Goal: Information Seeking & Learning: Learn about a topic

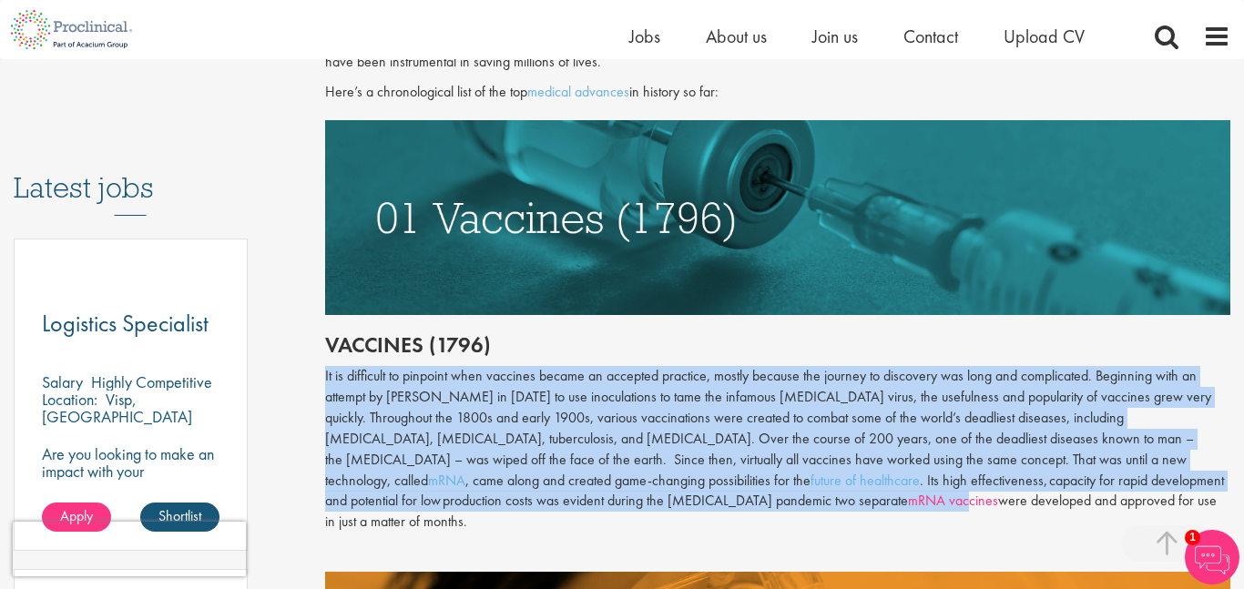
drag, startPoint x: 324, startPoint y: 370, endPoint x: 538, endPoint y: 496, distance: 248.6
click at [538, 496] on div "It is difficult to pinpoint when vaccines became an accepted practice, mostly b…" at bounding box center [778, 449] width 906 height 167
click at [543, 482] on div "It is difficult to pinpoint when vaccines became an accepted practice, mostly b…" at bounding box center [778, 449] width 906 height 167
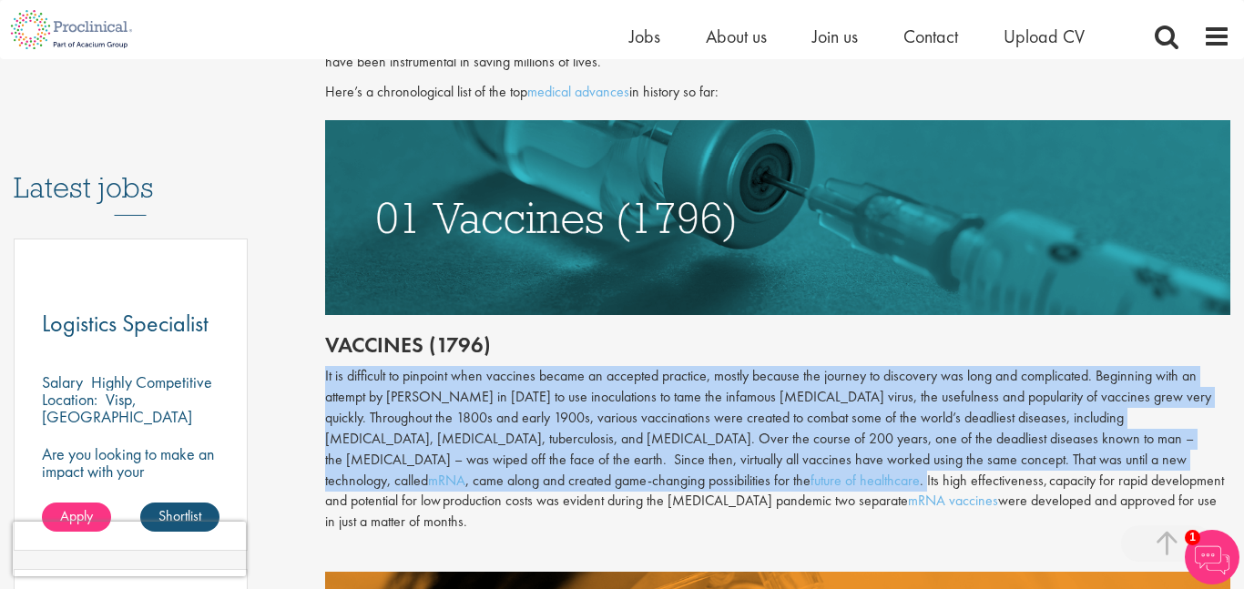
drag, startPoint x: 543, startPoint y: 482, endPoint x: 313, endPoint y: 381, distance: 250.3
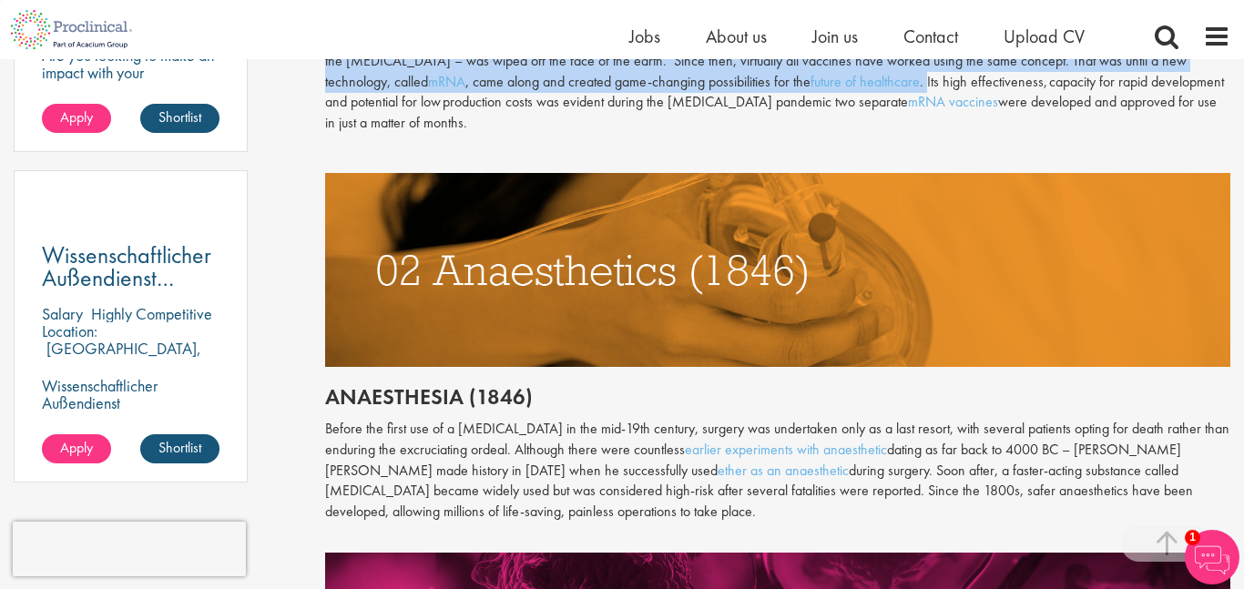
scroll to position [1293, 0]
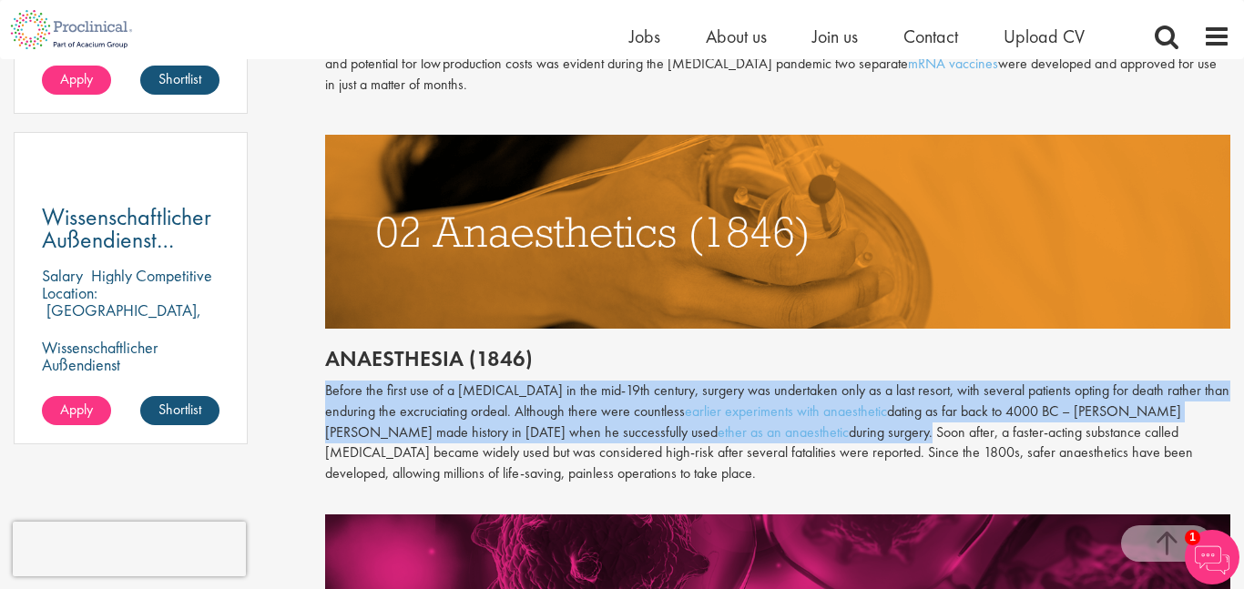
drag, startPoint x: 318, startPoint y: 370, endPoint x: 813, endPoint y: 412, distance: 497.1
copy p "Before the first use of a [MEDICAL_DATA] in the mid-19th century, surgery was u…"
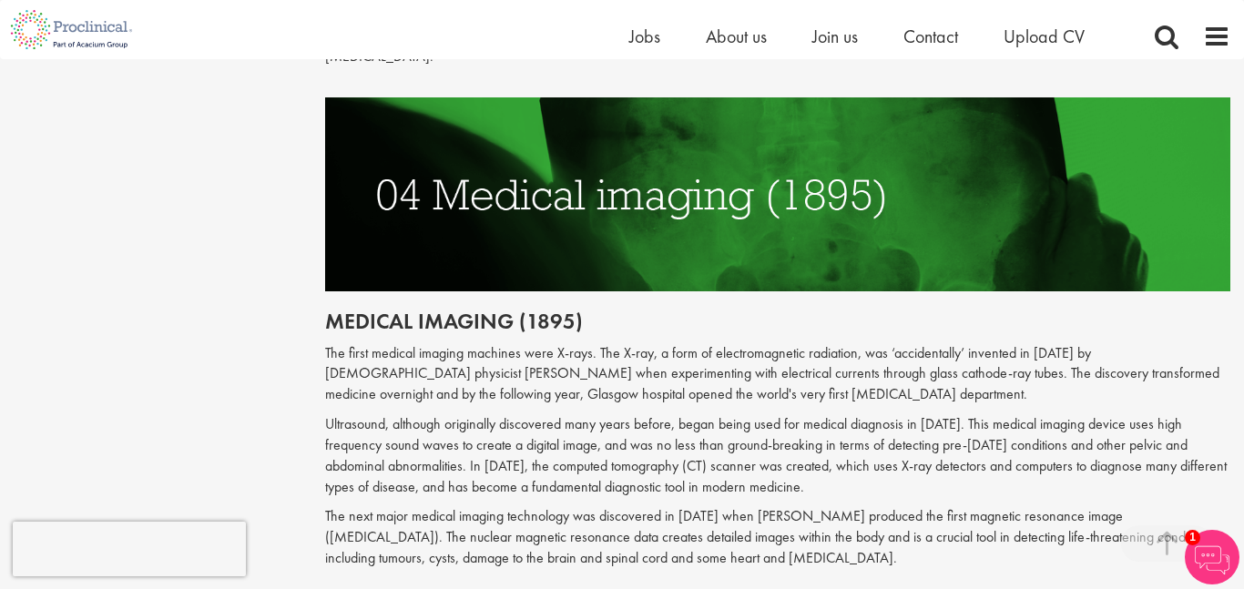
scroll to position [2112, 0]
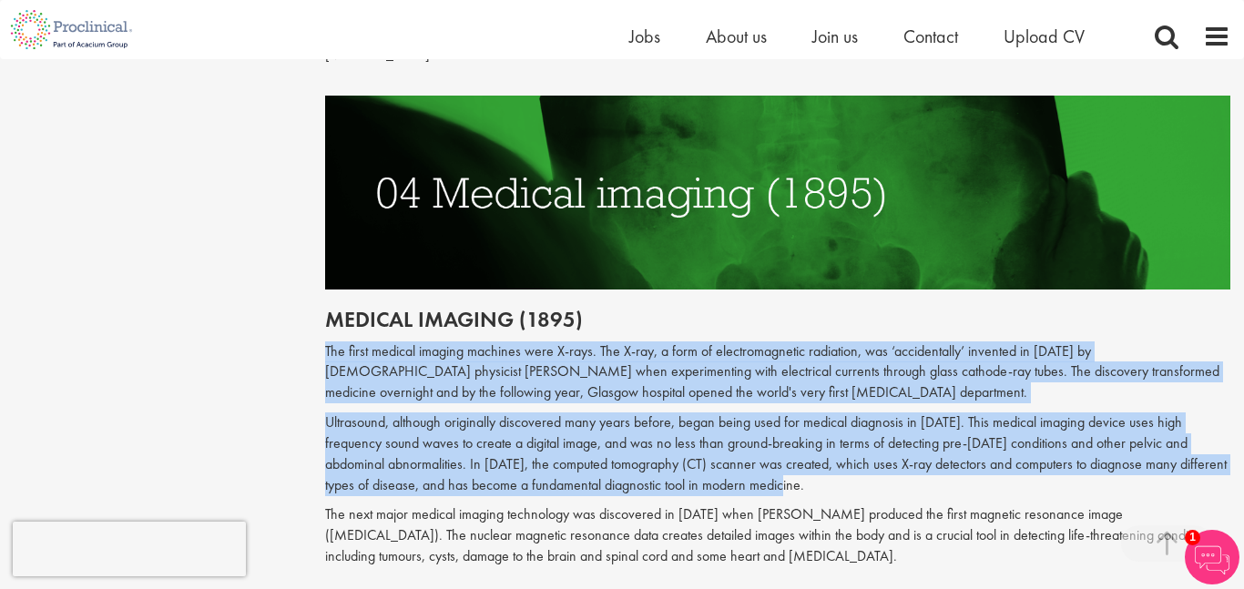
drag, startPoint x: 320, startPoint y: 307, endPoint x: 816, endPoint y: 442, distance: 513.3
copy div "The first medical imaging machines were X-rays. The X-ray, a form of electromag…"
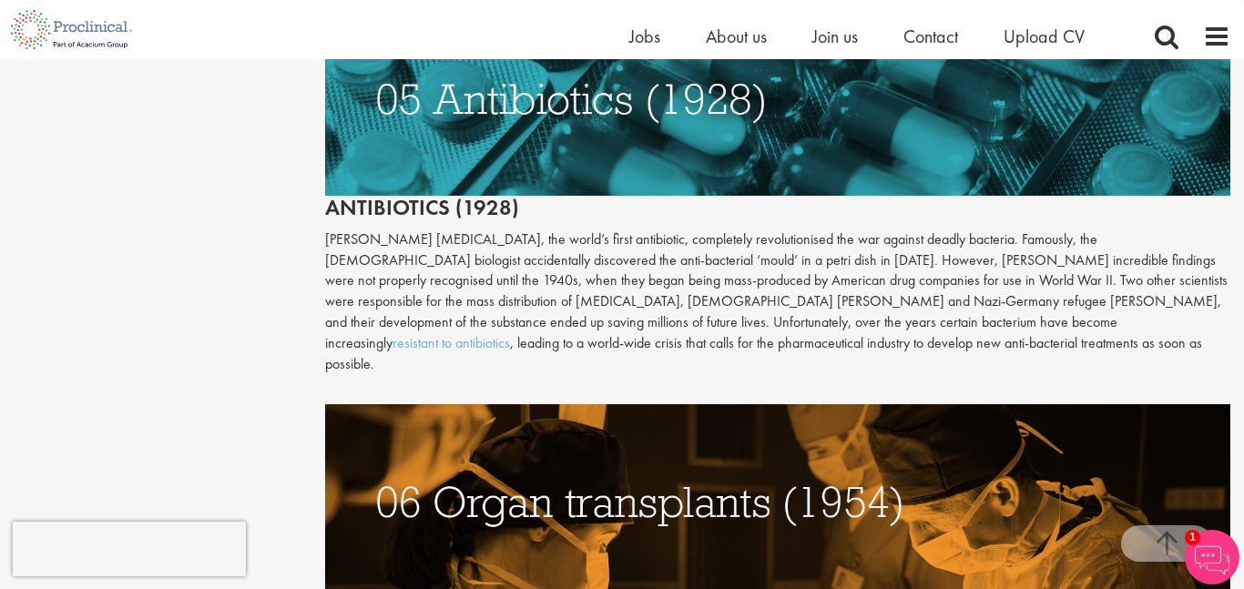
scroll to position [2718, 0]
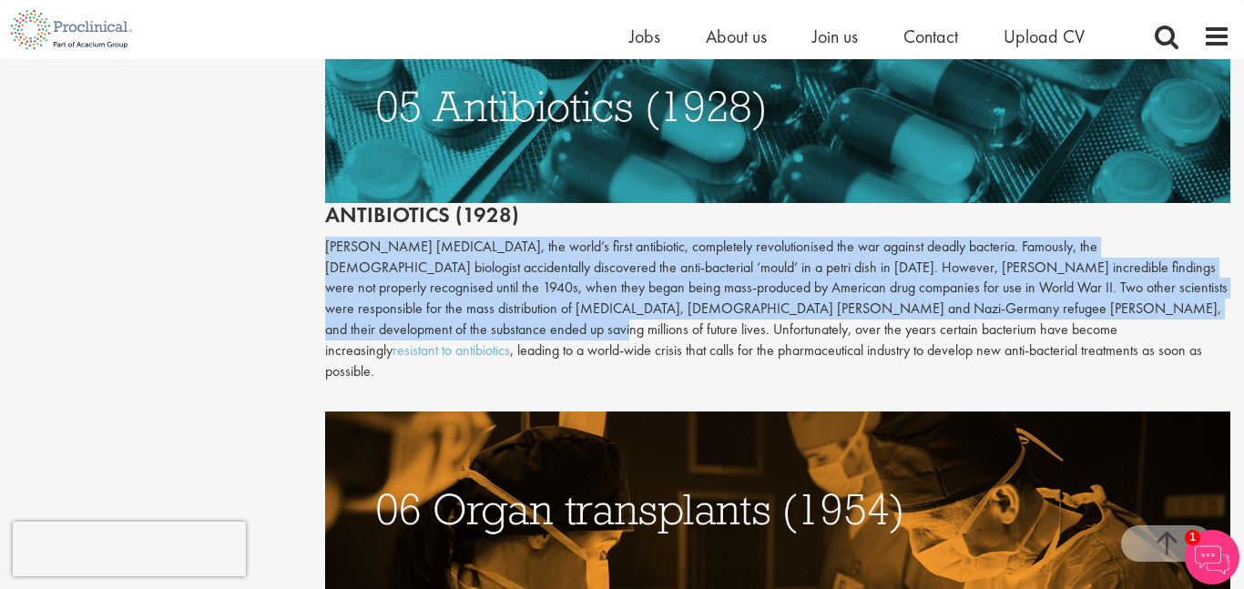
drag, startPoint x: 320, startPoint y: 208, endPoint x: 1173, endPoint y: 271, distance: 854.5
click at [1173, 271] on div "The top 10 medical advances in history Author: [PERSON_NAME] Posting date: [DAT…" at bounding box center [777, 11] width 933 height 5053
copy p "[PERSON_NAME] [MEDICAL_DATA], the world’s first antibiotic, completely revoluti…"
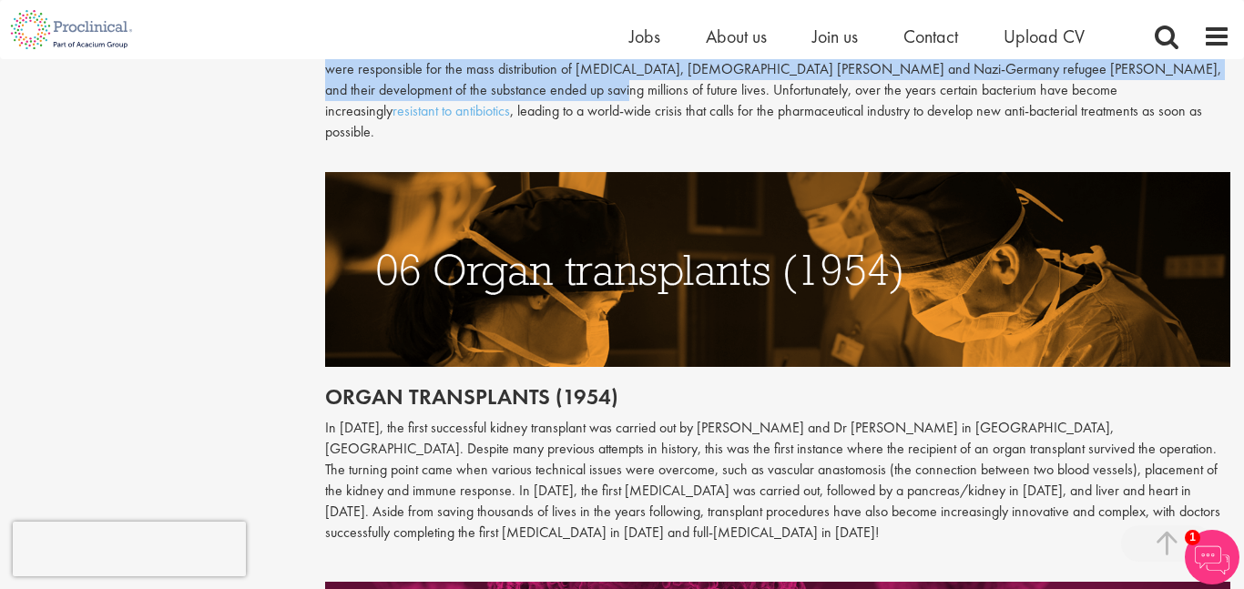
scroll to position [2998, 0]
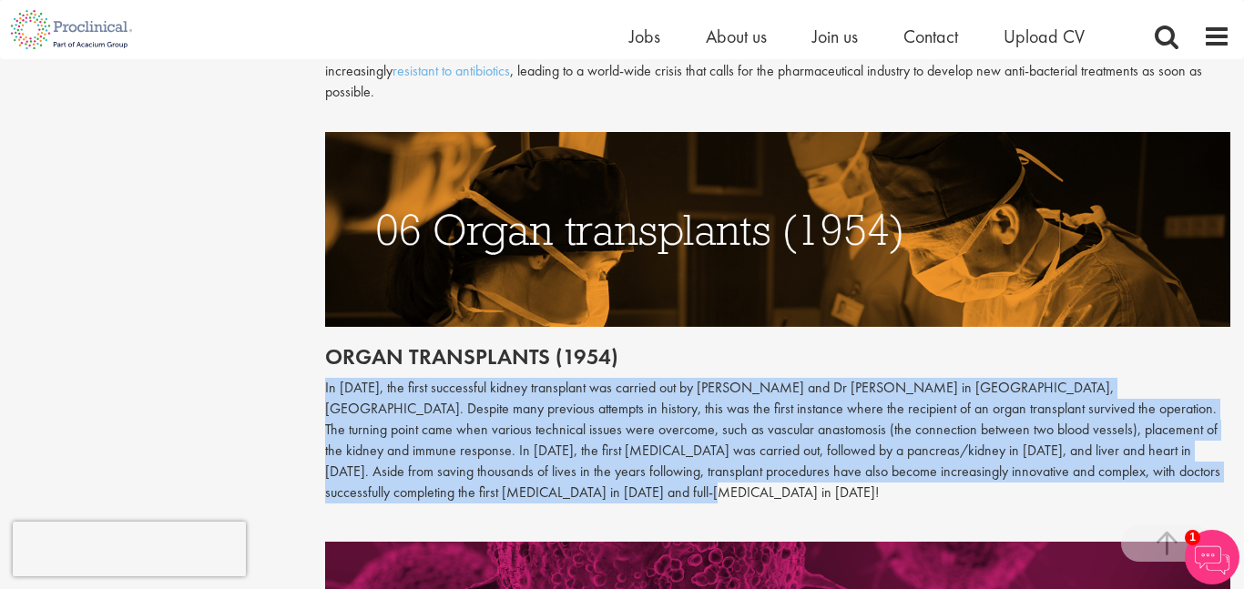
drag, startPoint x: 320, startPoint y: 324, endPoint x: 892, endPoint y: 436, distance: 582.6
copy p "In [DATE], the first successful kidney transplant was carried out by [PERSON_NA…"
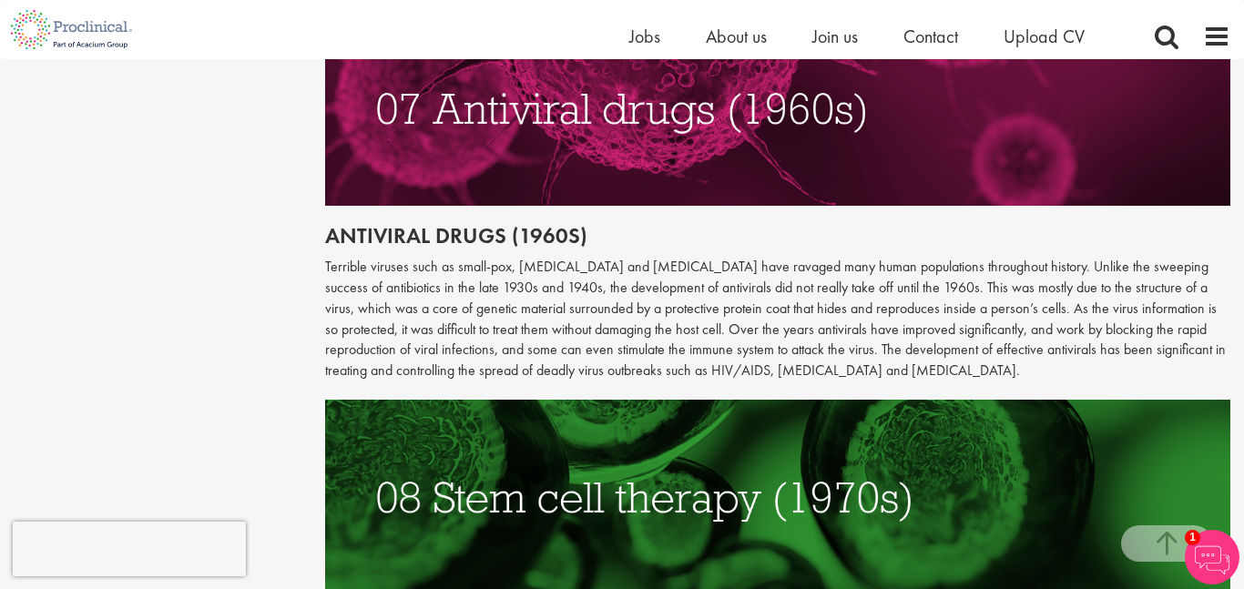
scroll to position [3530, 0]
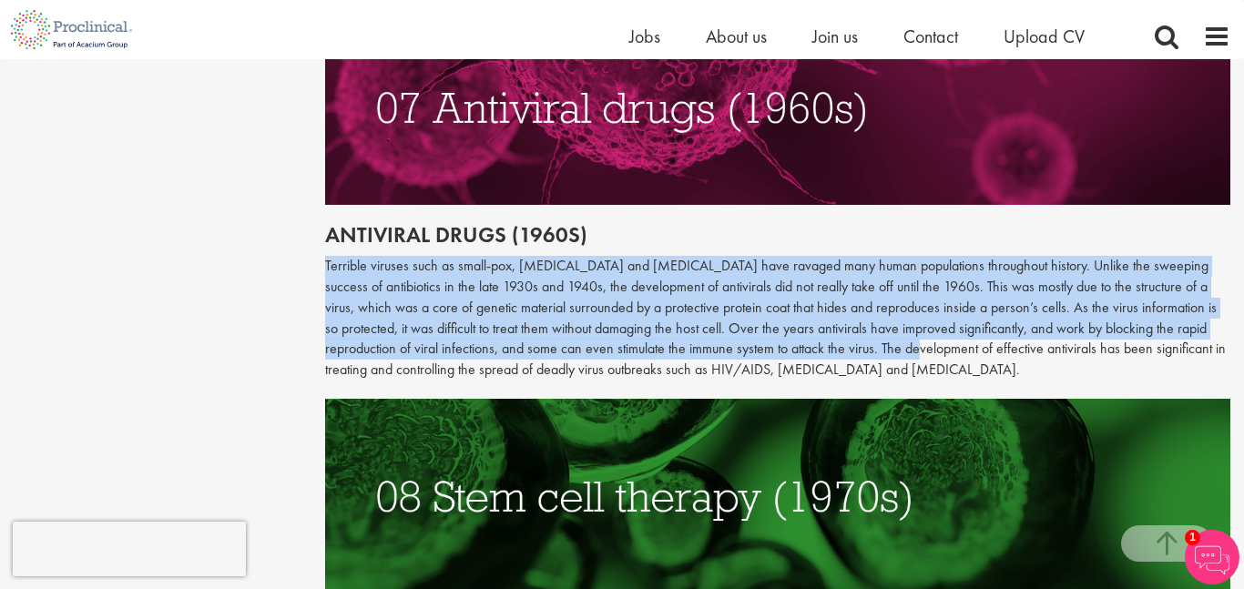
drag, startPoint x: 318, startPoint y: 190, endPoint x: 804, endPoint y: 295, distance: 497.3
click at [697, 290] on p "Terrible viruses such as small-pox, [MEDICAL_DATA] and [MEDICAL_DATA] have rava…" at bounding box center [778, 318] width 906 height 125
drag, startPoint x: 697, startPoint y: 290, endPoint x: 288, endPoint y: 198, distance: 419.7
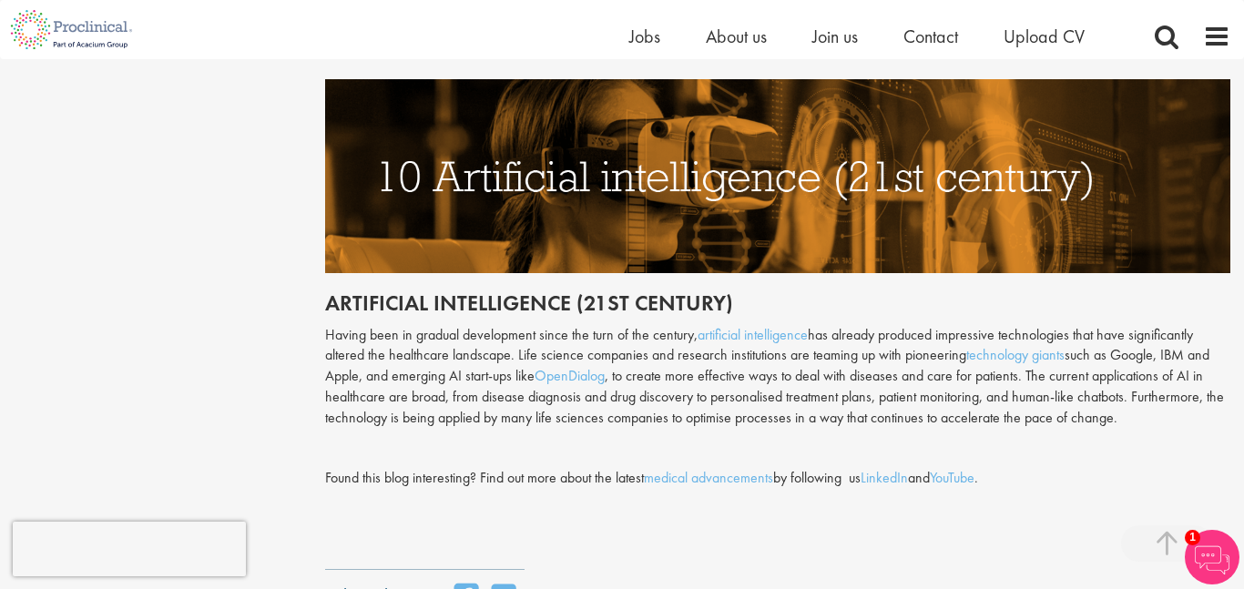
scroll to position [4633, 0]
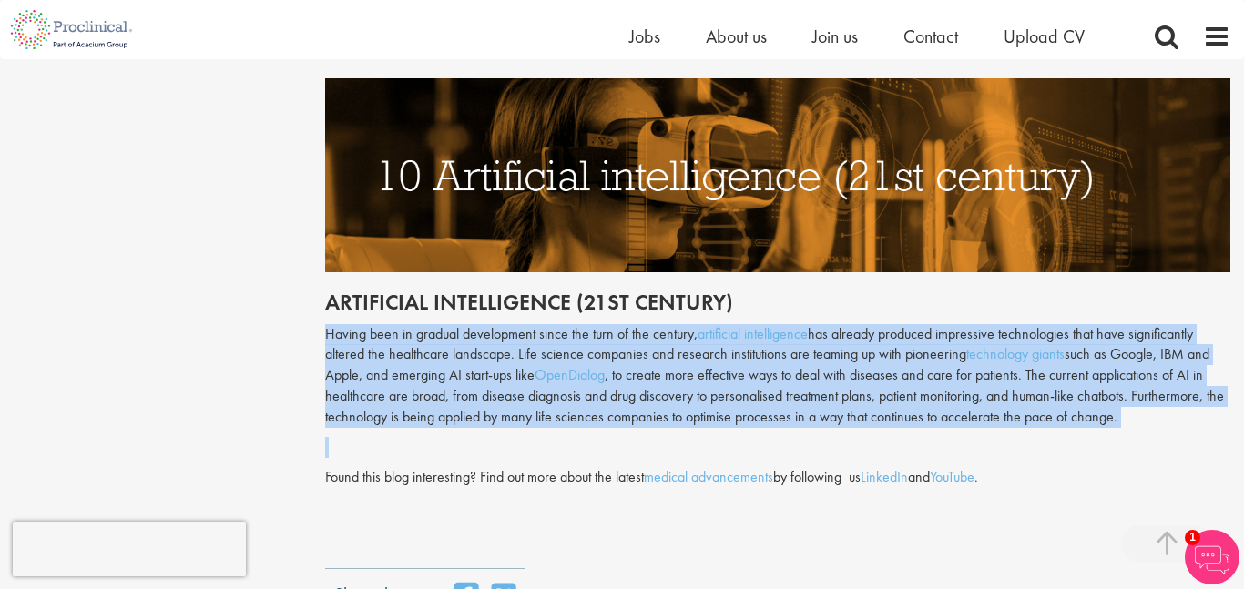
drag, startPoint x: 287, startPoint y: 258, endPoint x: 1243, endPoint y: 378, distance: 963.4
copy div "Having been in gradual development since the turn of the century, artificial in…"
